Goal: Information Seeking & Learning: Learn about a topic

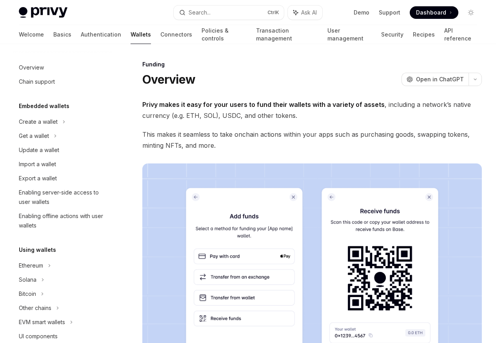
scroll to position [197, 0]
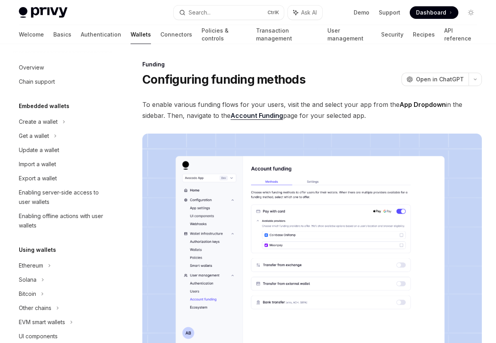
scroll to position [225, 0]
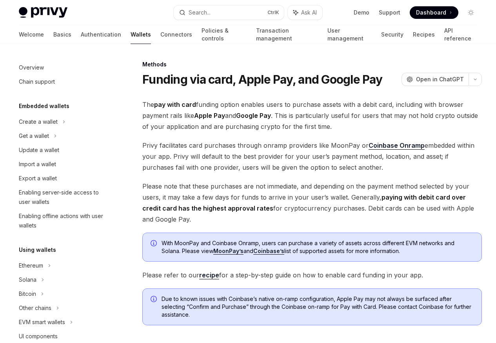
scroll to position [230, 0]
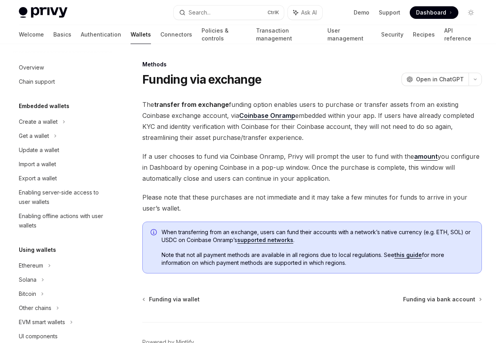
scroll to position [262, 0]
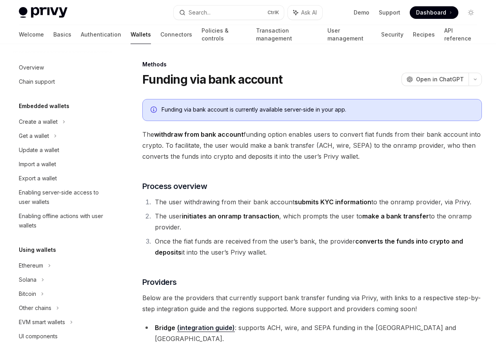
scroll to position [277, 0]
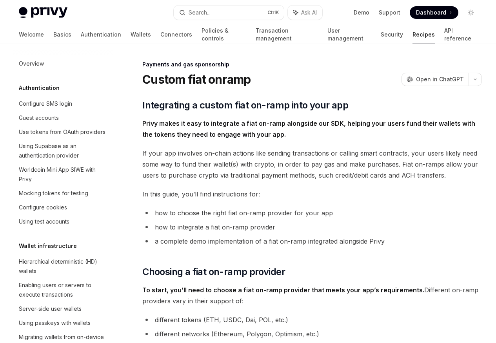
scroll to position [591, 0]
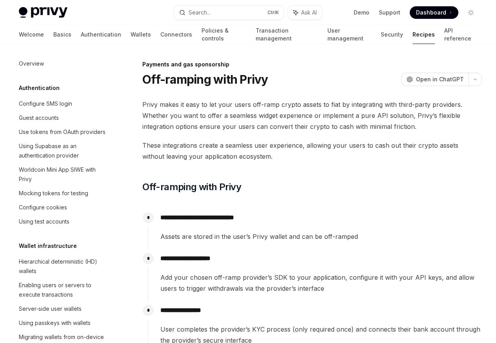
scroll to position [605, 0]
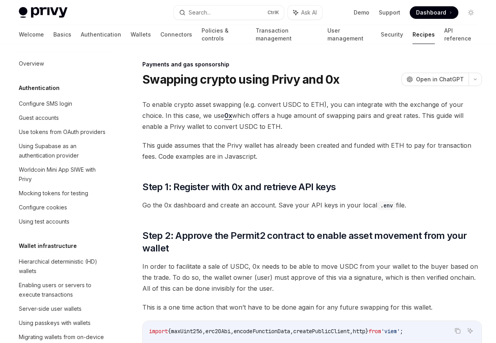
scroll to position [638, 0]
